Goal: Task Accomplishment & Management: Manage account settings

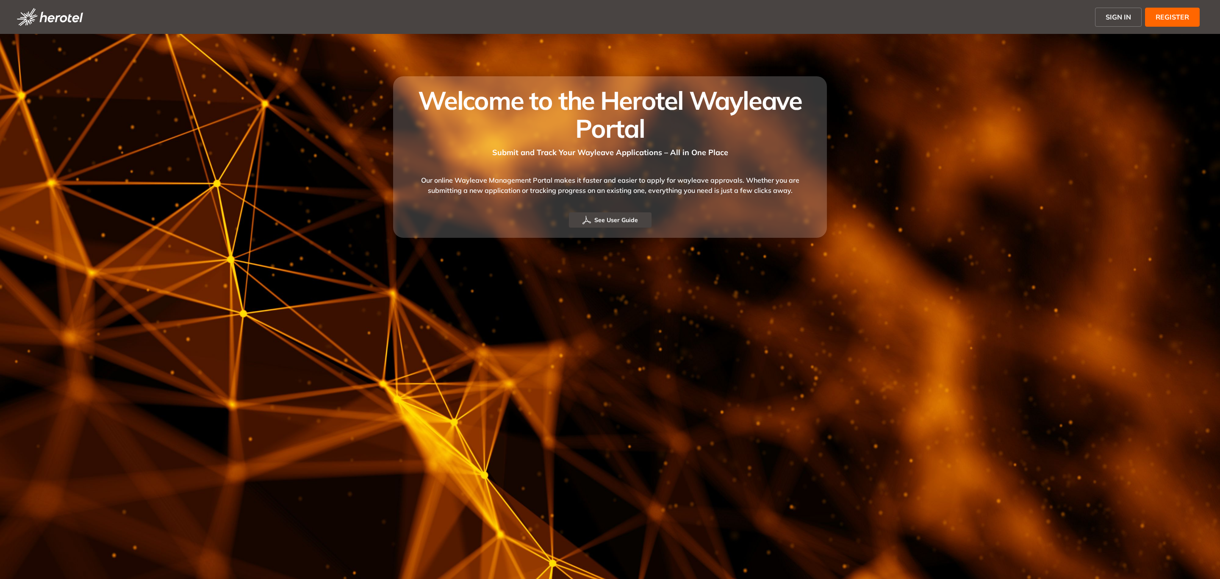
click at [1110, 16] on span "SIGN IN" at bounding box center [1118, 17] width 25 height 10
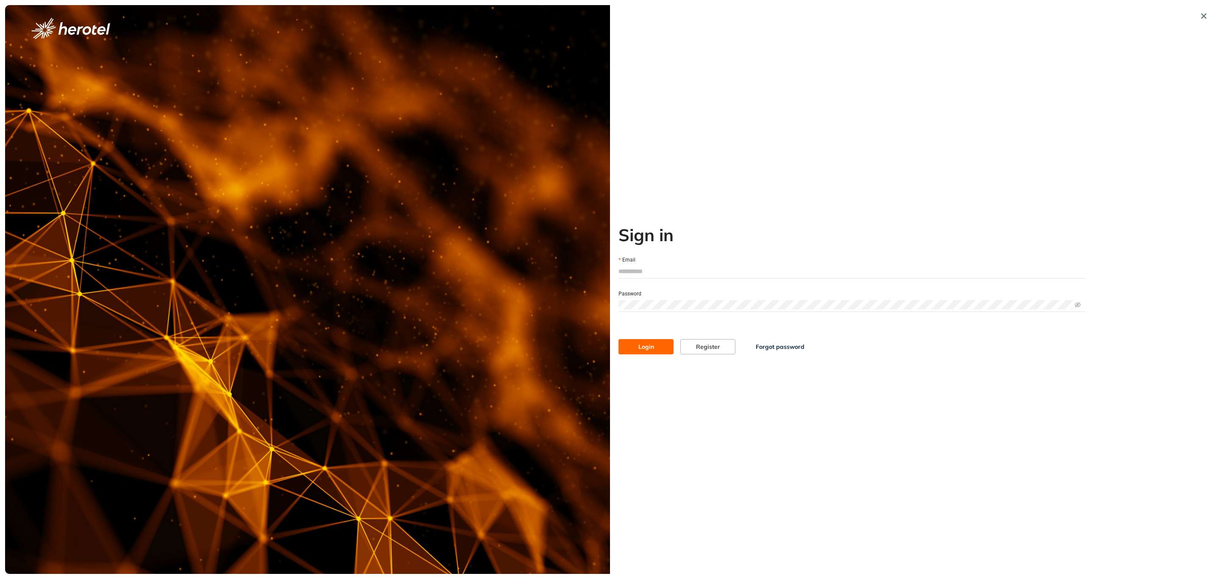
type input "**********"
click at [645, 345] on span "Login" at bounding box center [647, 346] width 16 height 9
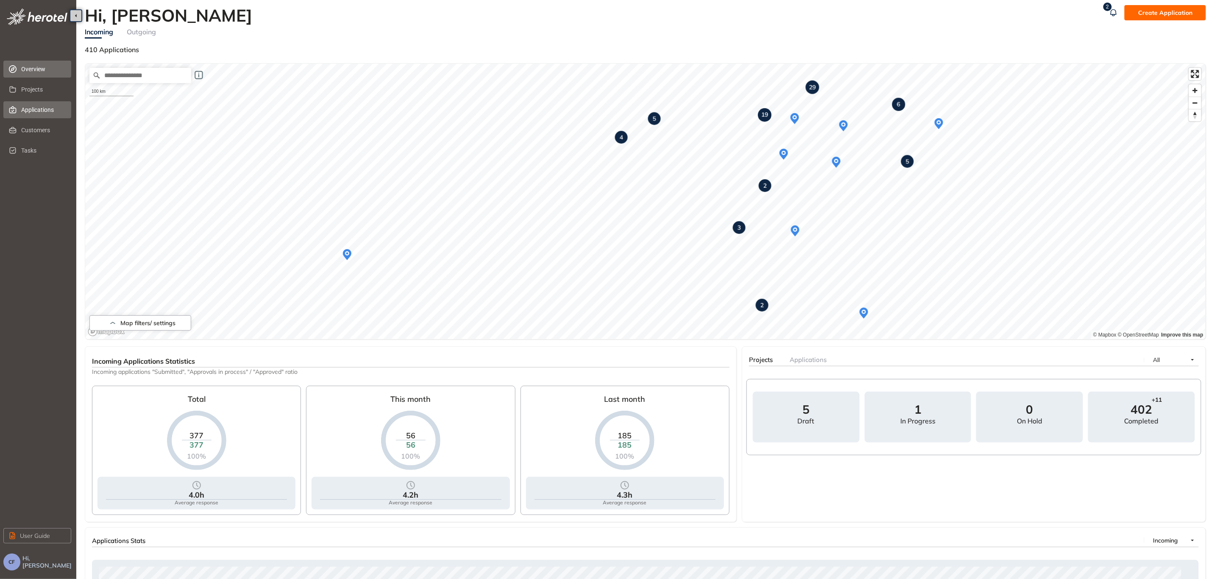
click at [34, 108] on span "Applications" at bounding box center [42, 109] width 43 height 17
